Goal: Transaction & Acquisition: Purchase product/service

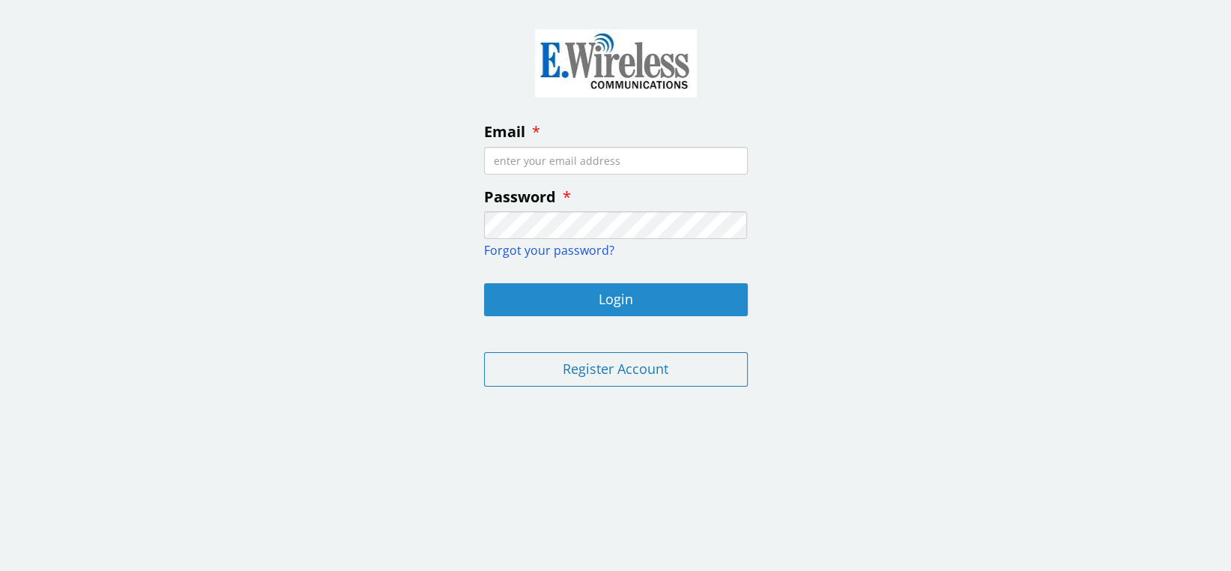
type input "[PERSON_NAME][EMAIL_ADDRESS][PERSON_NAME][DOMAIN_NAME]"
click at [660, 290] on button "Login" at bounding box center [616, 299] width 264 height 33
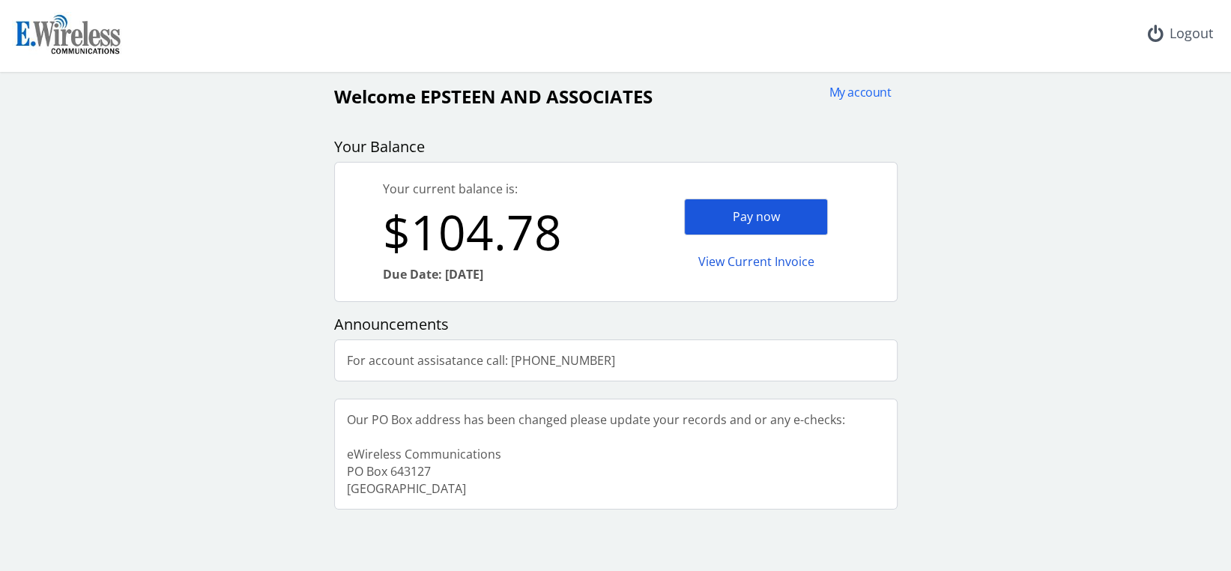
click at [781, 215] on div "Pay now" at bounding box center [756, 217] width 144 height 37
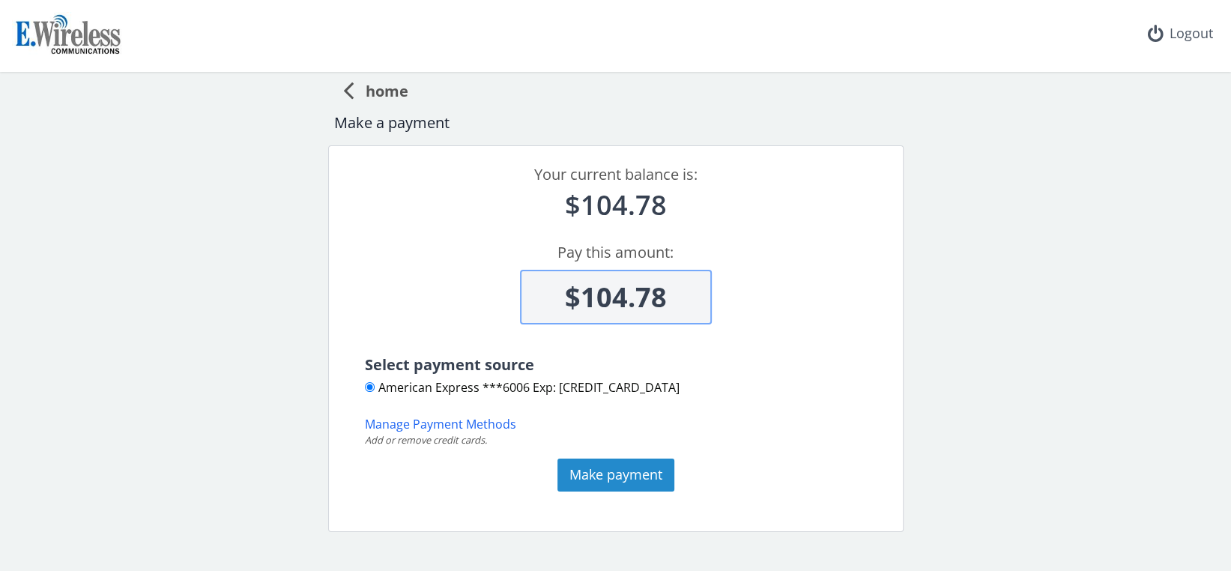
click at [642, 480] on button "Make payment" at bounding box center [616, 475] width 117 height 33
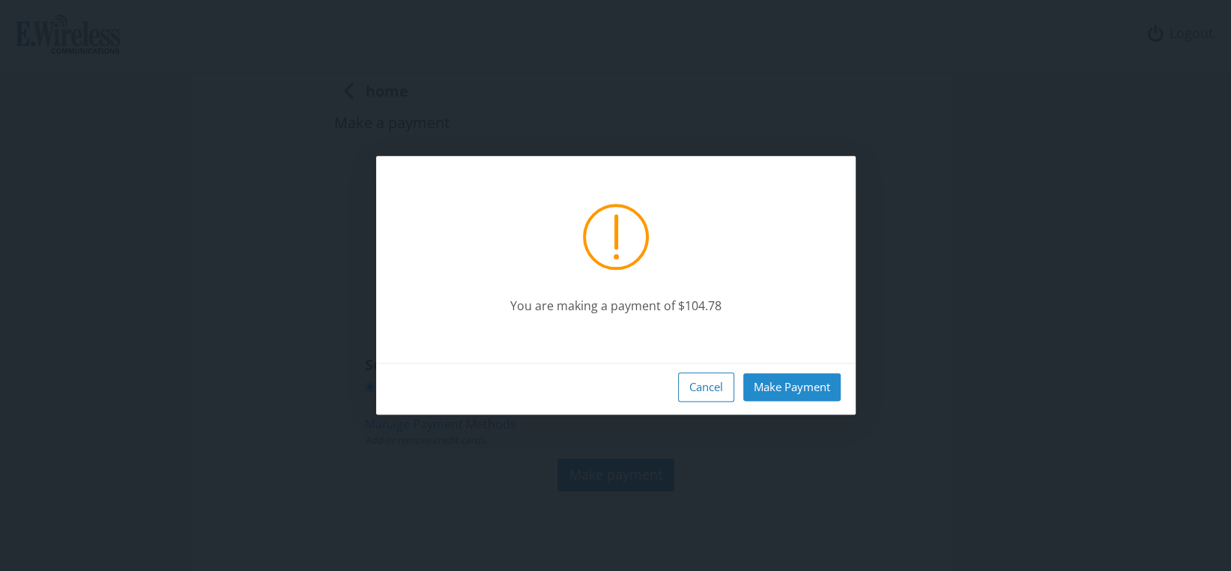
click at [802, 387] on button "Make Payment" at bounding box center [791, 387] width 97 height 28
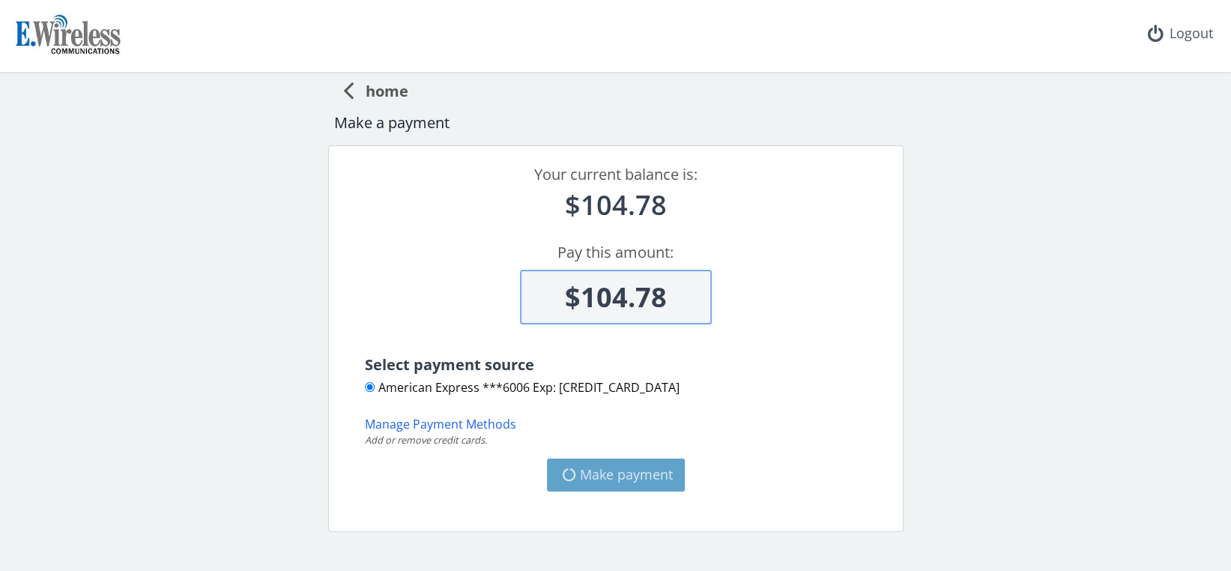
type input "$0"
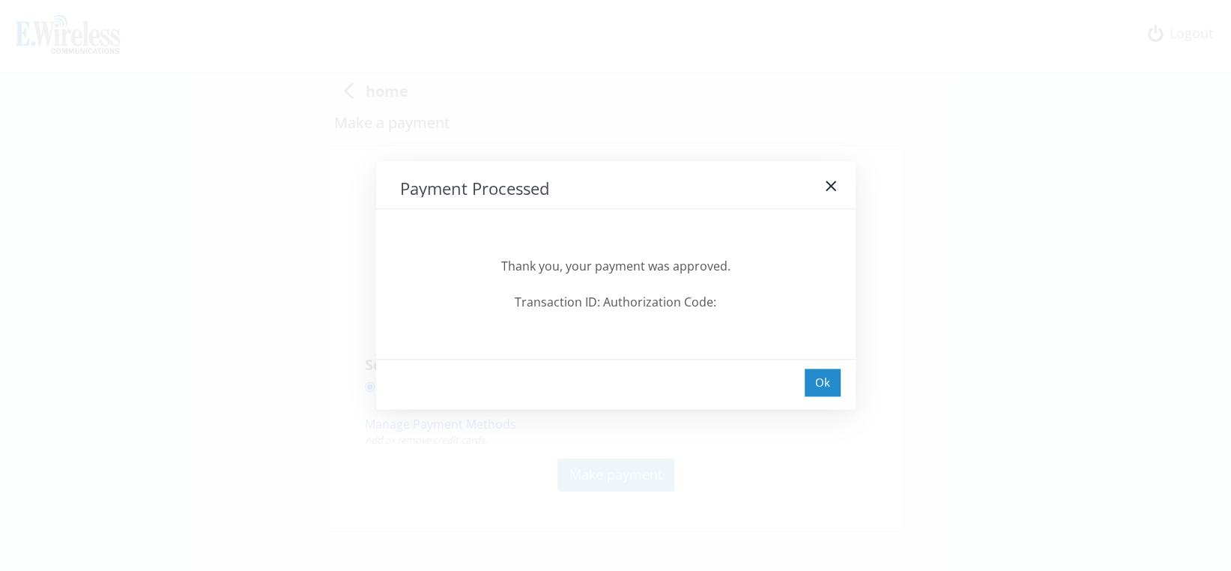
click at [809, 385] on div "Ok" at bounding box center [823, 383] width 36 height 28
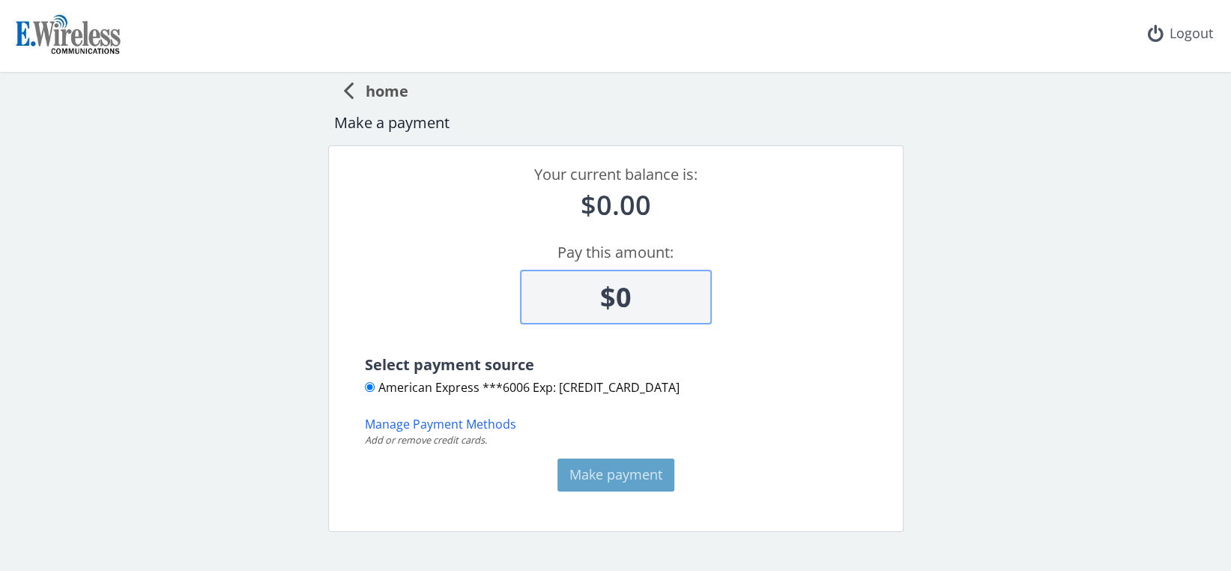
click at [357, 93] on span "home" at bounding box center [381, 89] width 55 height 28
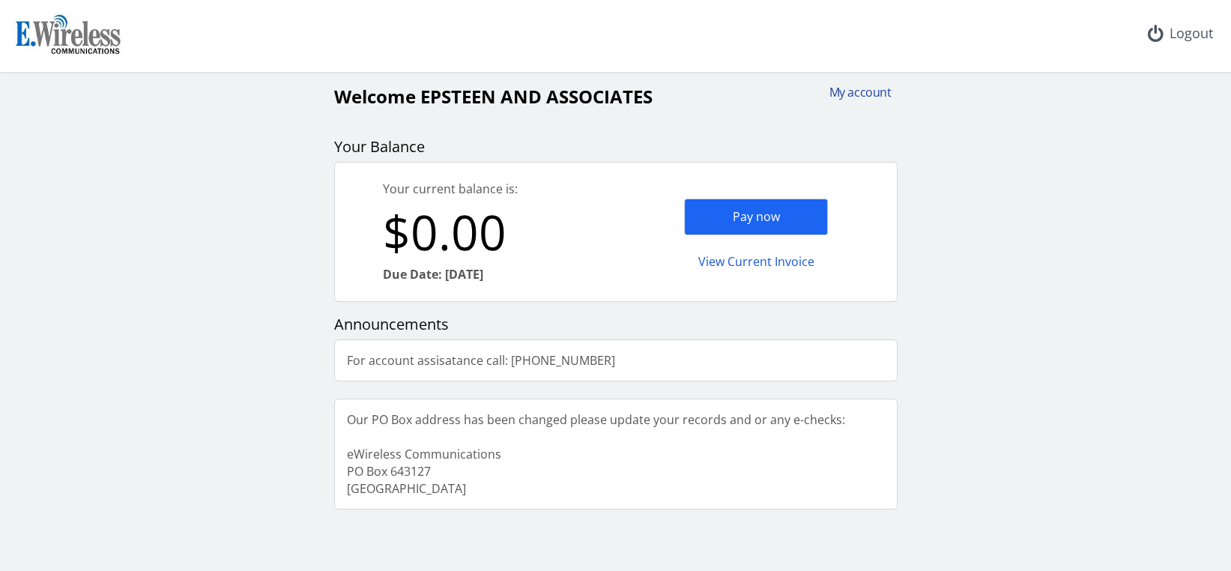
click at [855, 90] on div "My account" at bounding box center [856, 92] width 72 height 17
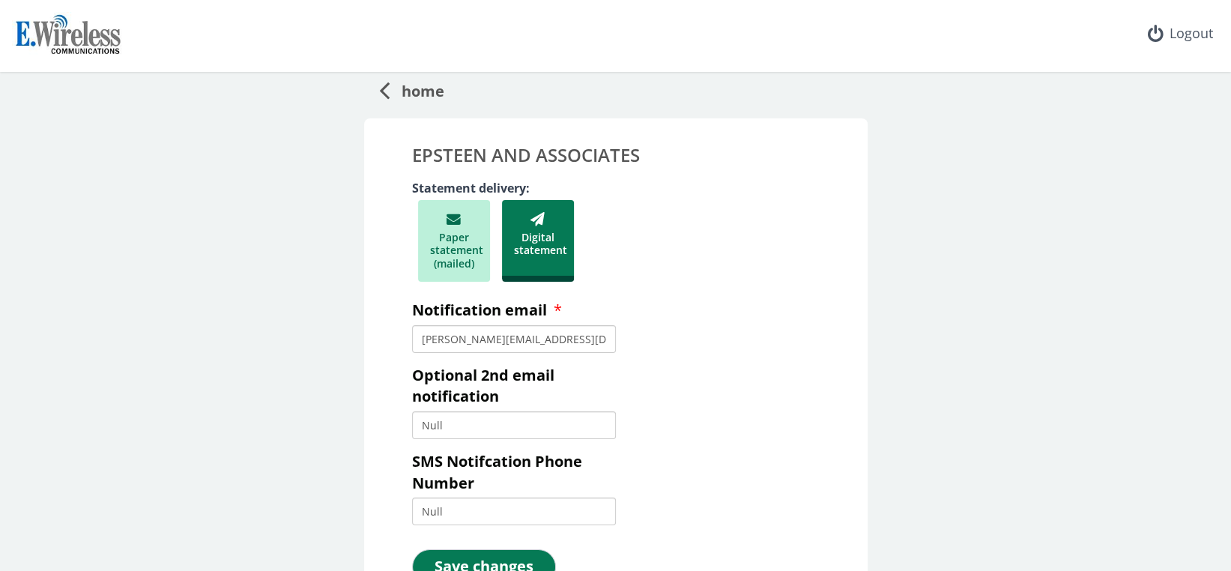
click at [408, 91] on span "home" at bounding box center [417, 89] width 55 height 28
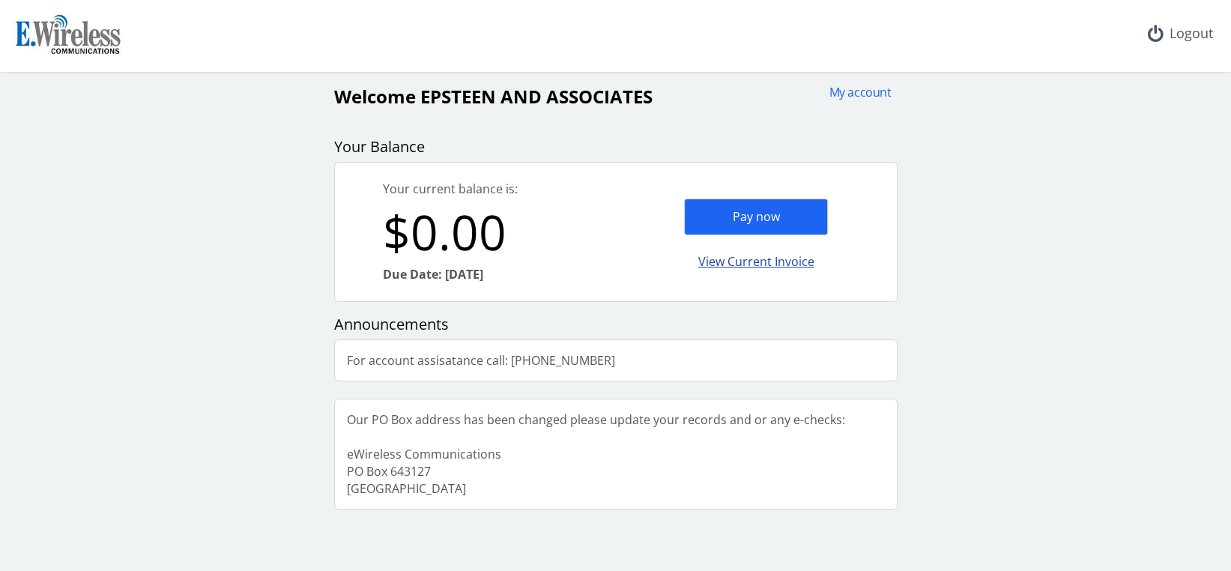
click at [788, 259] on div "View Current Invoice" at bounding box center [756, 261] width 144 height 35
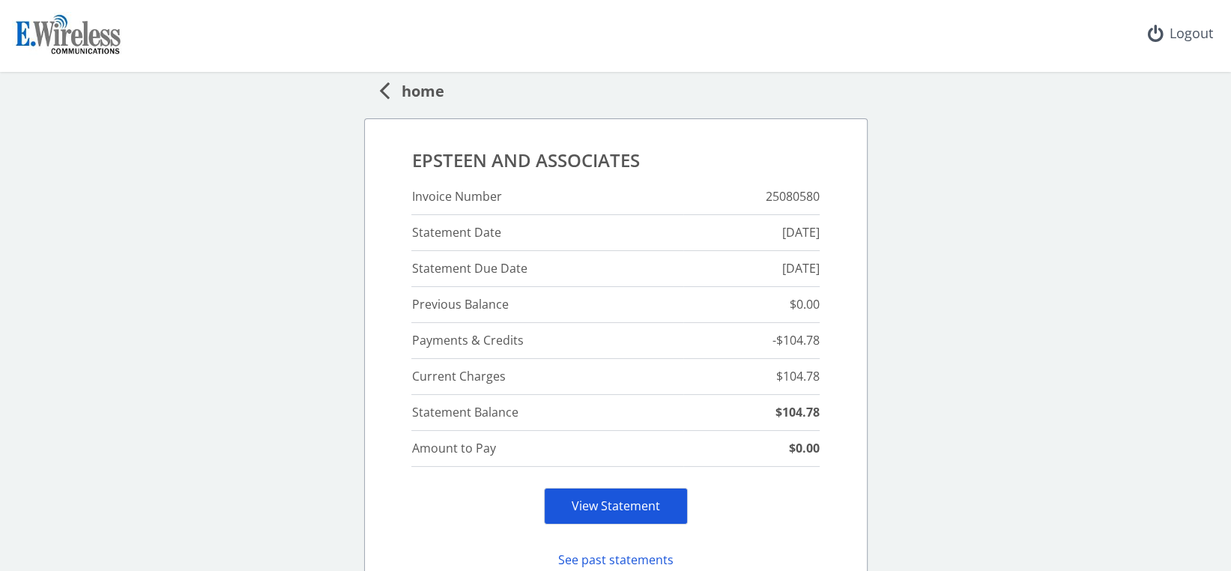
click at [666, 501] on div "View Statement" at bounding box center [616, 506] width 144 height 37
click at [600, 513] on div "View Statement" at bounding box center [616, 506] width 144 height 37
click at [599, 499] on link "View Statement" at bounding box center [616, 506] width 88 height 16
